Goal: Understand process/instructions: Learn how to perform a task or action

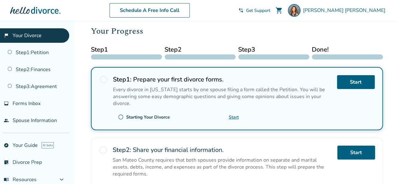
scroll to position [82, 0]
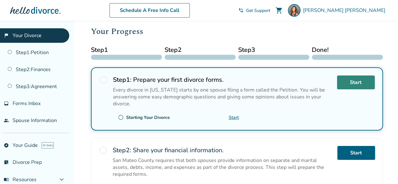
click at [361, 83] on link "Start" at bounding box center [356, 83] width 38 height 14
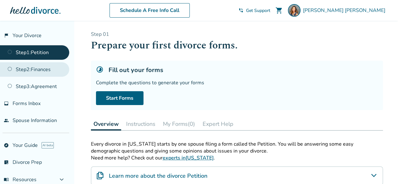
click at [27, 71] on link "Step 2 : Finances" at bounding box center [34, 69] width 69 height 14
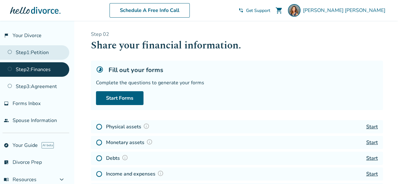
click at [37, 52] on link "Step 1 : Petition" at bounding box center [34, 52] width 69 height 14
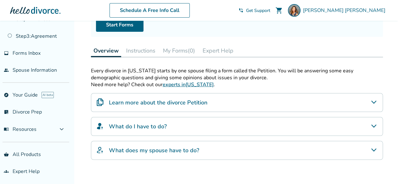
scroll to position [74, 0]
click at [205, 104] on h4 "Learn more about the divorce Petition" at bounding box center [158, 102] width 99 height 8
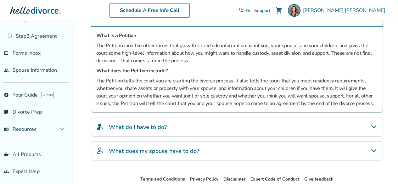
scroll to position [159, 0]
click at [189, 120] on div "What do I have to do?" at bounding box center [237, 126] width 292 height 19
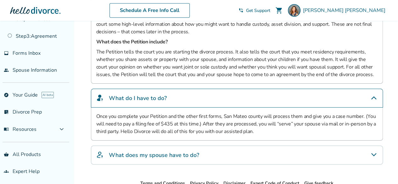
scroll to position [216, 0]
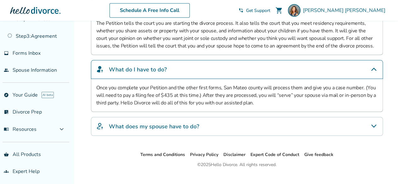
click at [185, 124] on h4 "What does my spouse have to do?" at bounding box center [154, 127] width 90 height 8
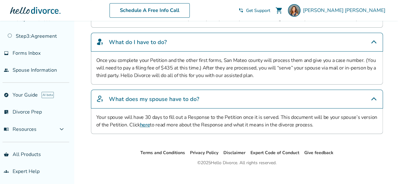
scroll to position [251, 0]
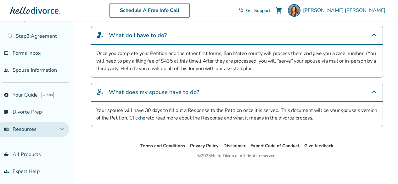
click at [56, 131] on button "menu_book Resources expand_more" at bounding box center [34, 129] width 69 height 15
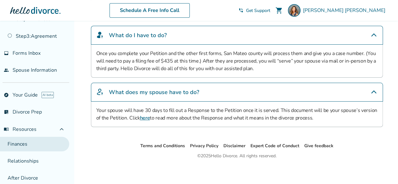
click at [43, 141] on link "Finances" at bounding box center [34, 144] width 69 height 14
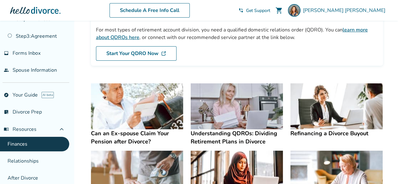
scroll to position [65, 0]
